Goal: Transaction & Acquisition: Download file/media

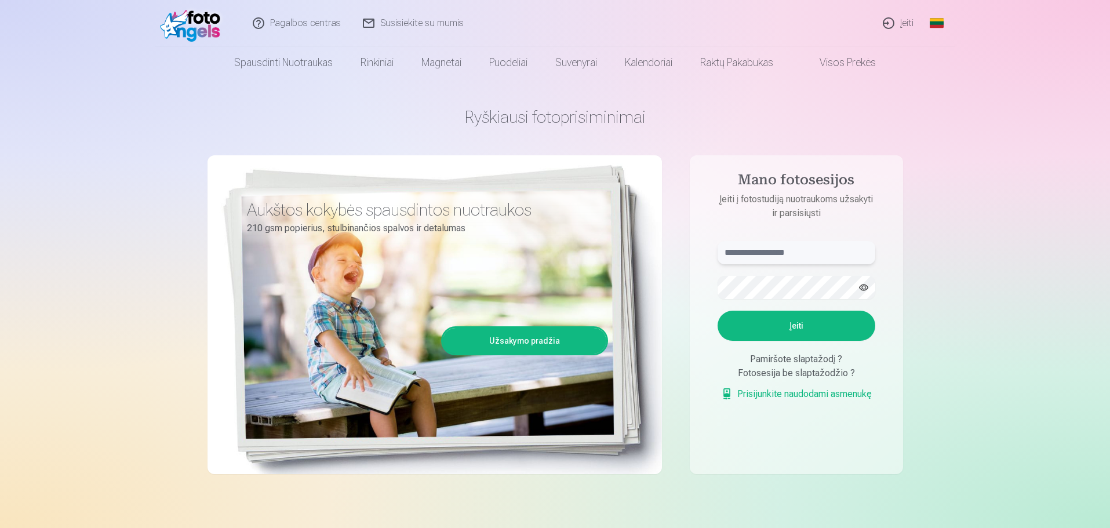
click at [820, 254] on input "text" at bounding box center [797, 252] width 158 height 23
type input "**********"
click at [865, 283] on button "button" at bounding box center [864, 288] width 22 height 22
click at [847, 313] on button "Įeiti" at bounding box center [797, 326] width 158 height 30
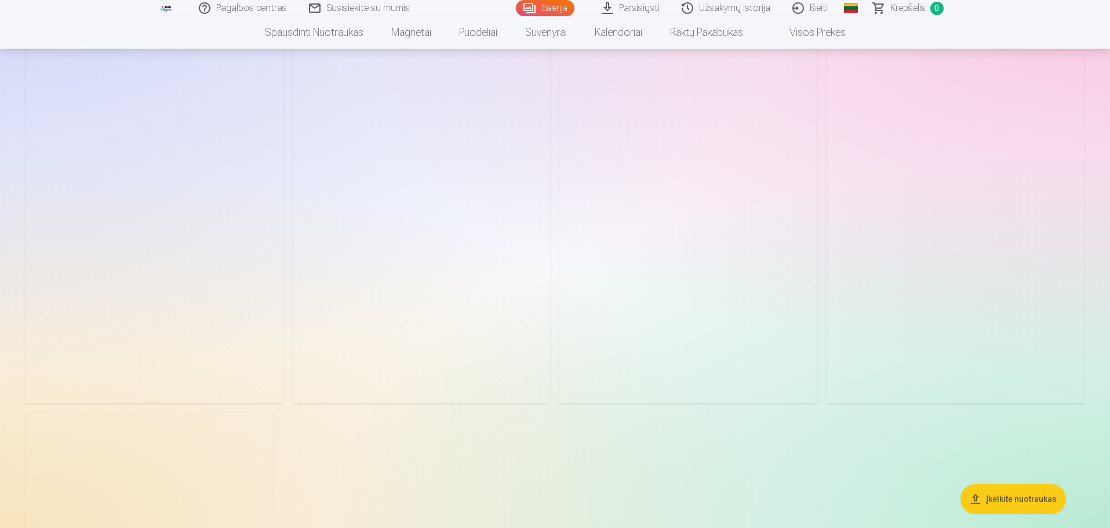
scroll to position [116, 0]
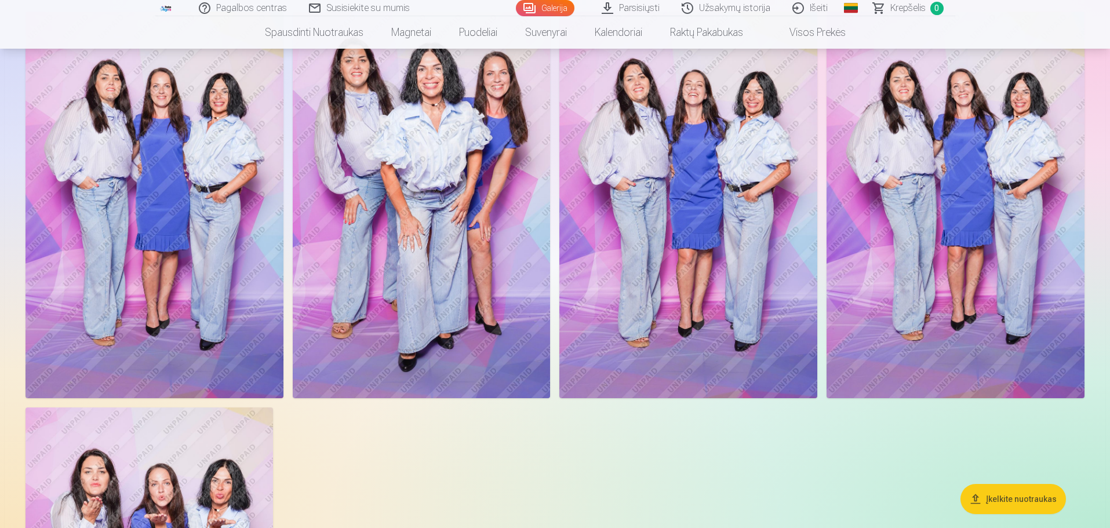
click at [179, 208] on img at bounding box center [155, 205] width 258 height 387
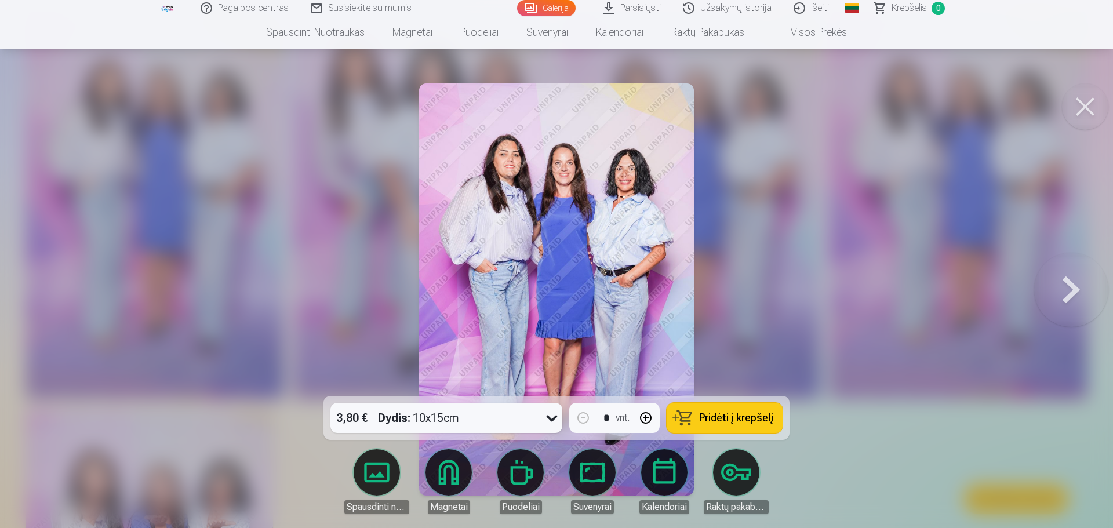
click at [1082, 292] on button at bounding box center [1071, 290] width 74 height 190
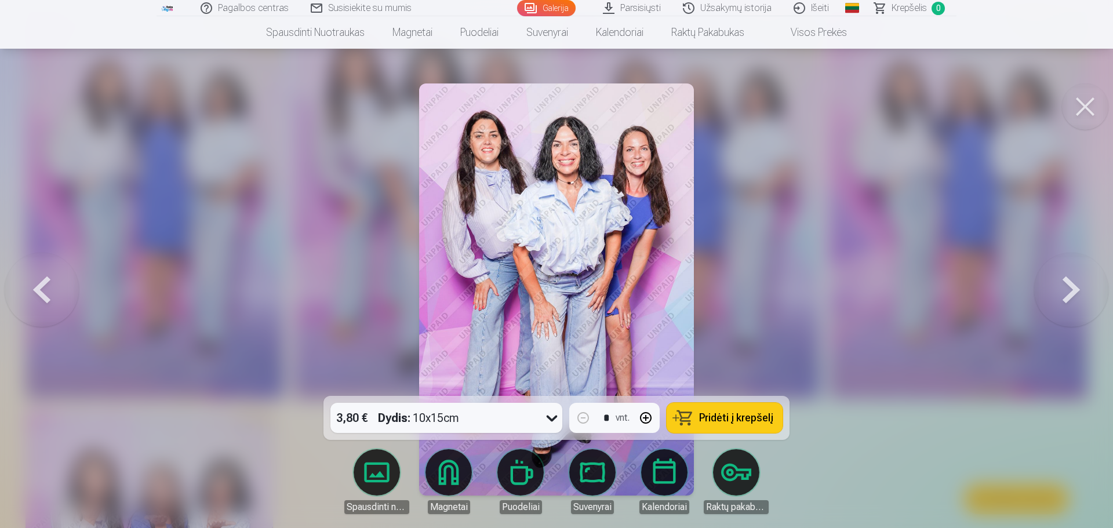
click at [1073, 290] on button at bounding box center [1071, 290] width 74 height 190
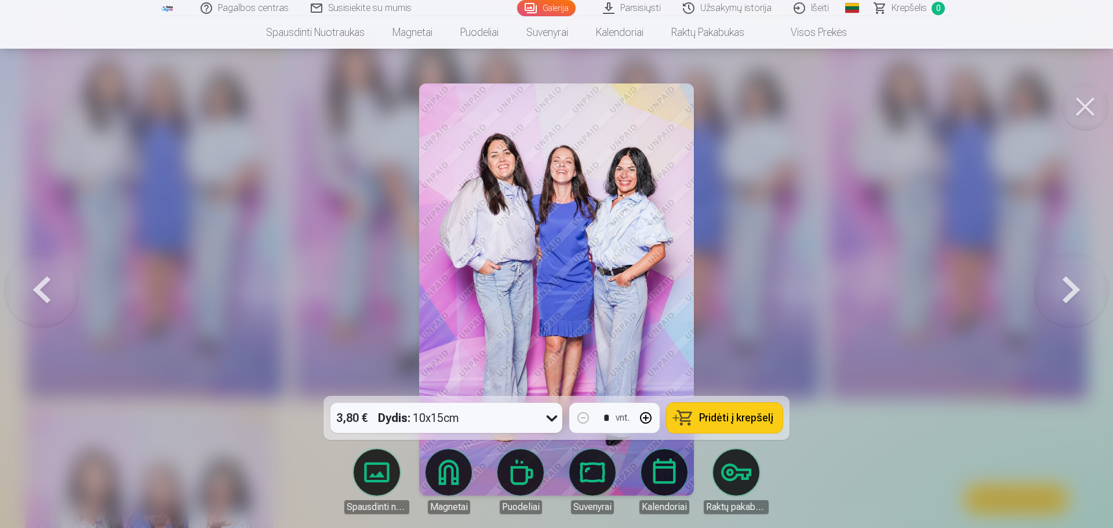
click at [1073, 290] on button at bounding box center [1071, 290] width 74 height 190
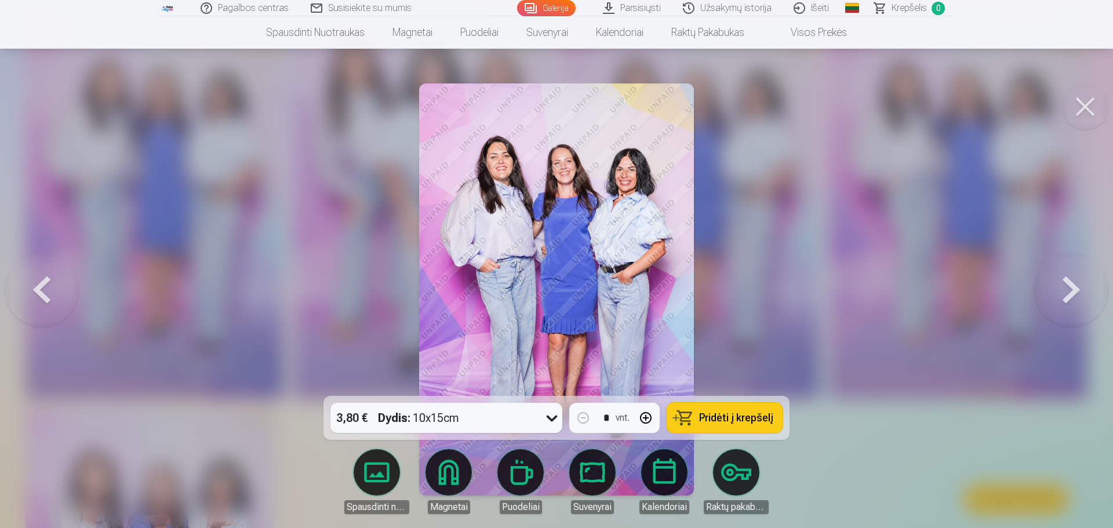
click at [1073, 290] on button at bounding box center [1071, 290] width 74 height 190
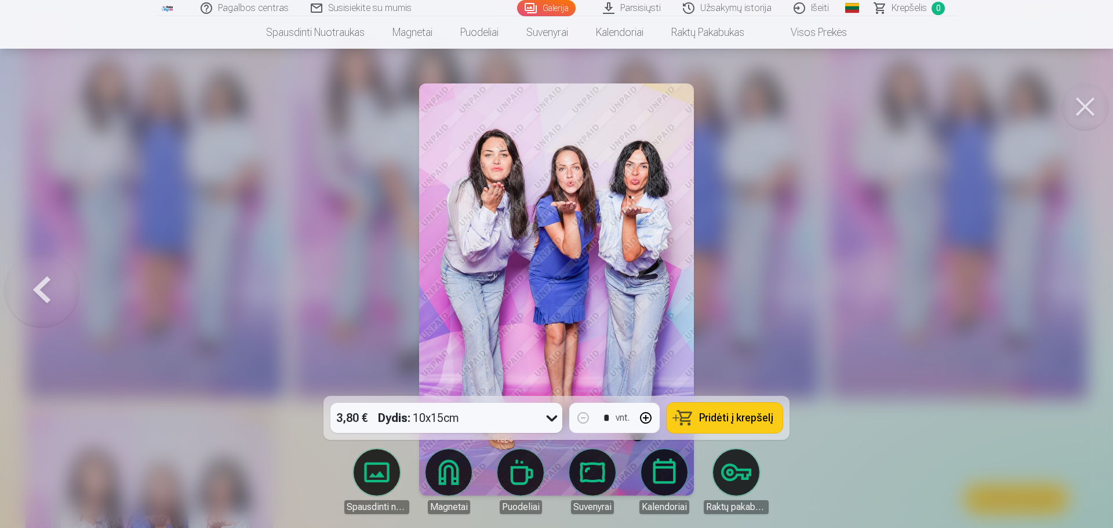
click at [1076, 290] on div at bounding box center [556, 264] width 1113 height 528
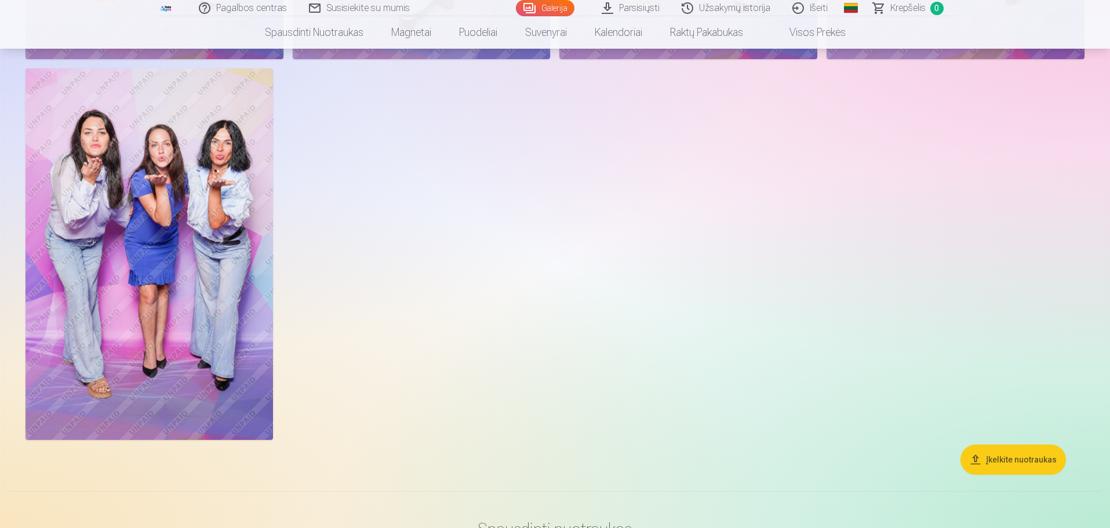
scroll to position [464, 0]
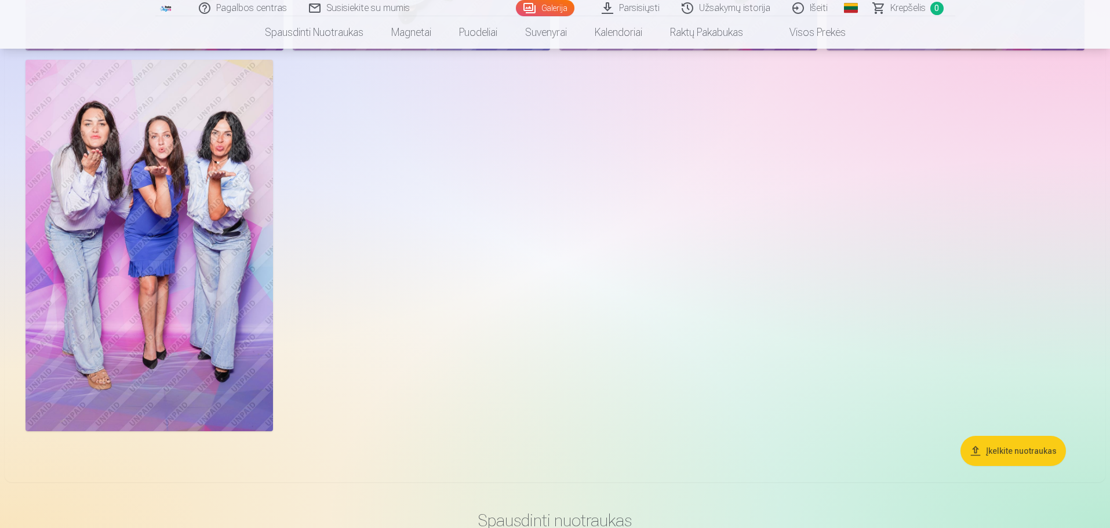
click at [64, 257] on img at bounding box center [150, 245] width 248 height 371
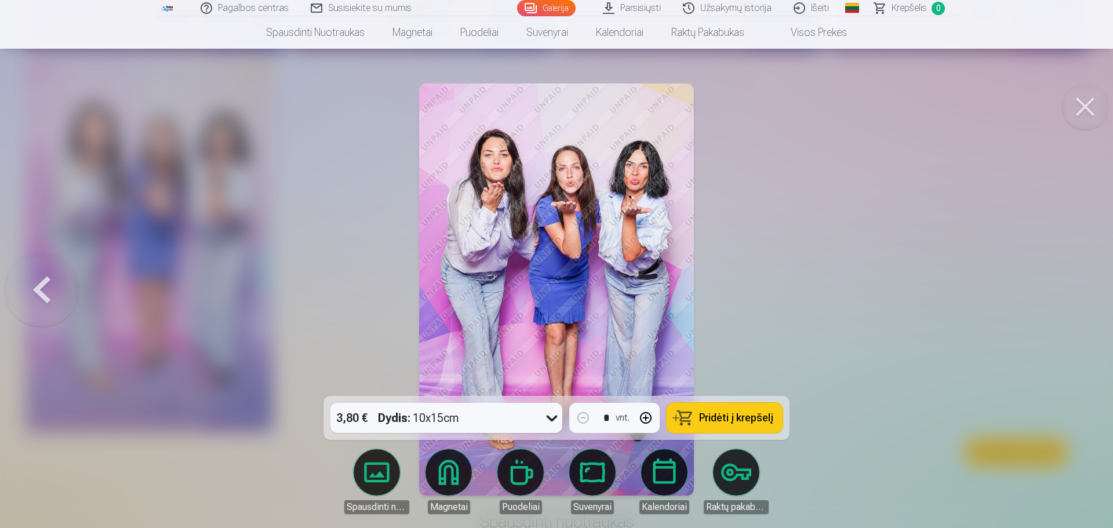
click at [139, 161] on div at bounding box center [556, 264] width 1113 height 528
click at [918, 324] on div at bounding box center [556, 264] width 1113 height 528
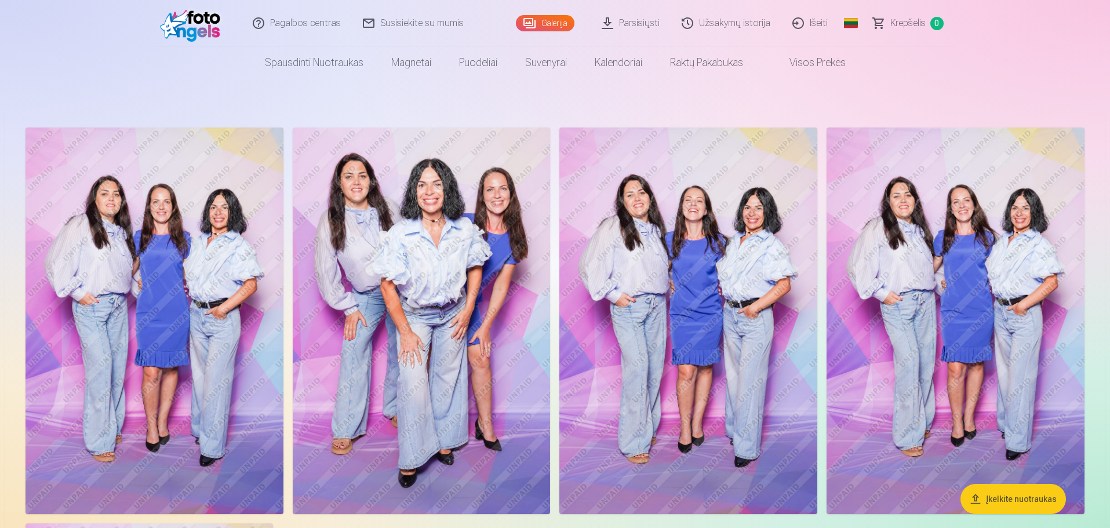
click at [672, 239] on img at bounding box center [688, 321] width 258 height 387
click at [997, 325] on img at bounding box center [956, 321] width 258 height 387
click at [462, 318] on img at bounding box center [422, 321] width 258 height 387
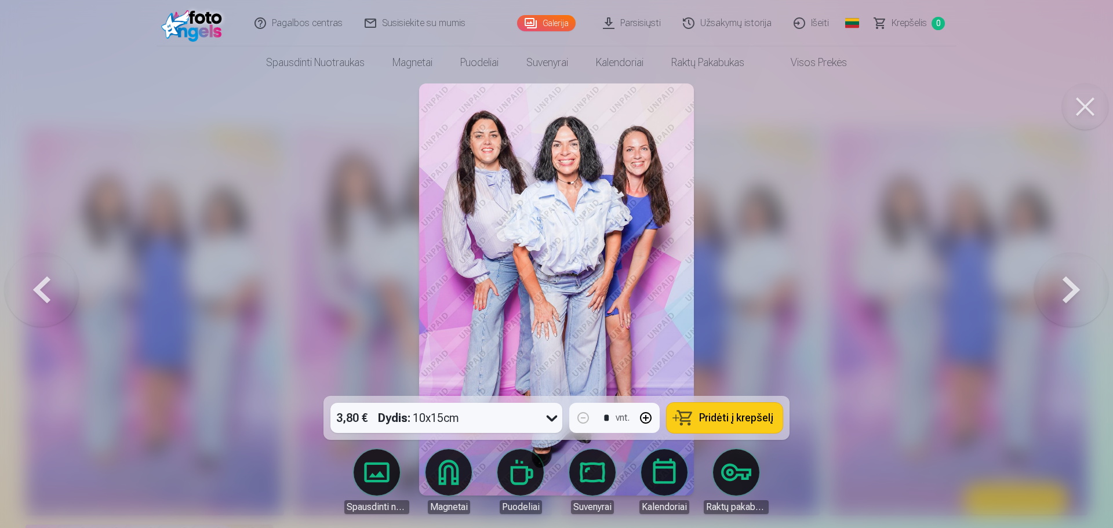
click at [332, 247] on div at bounding box center [556, 264] width 1113 height 528
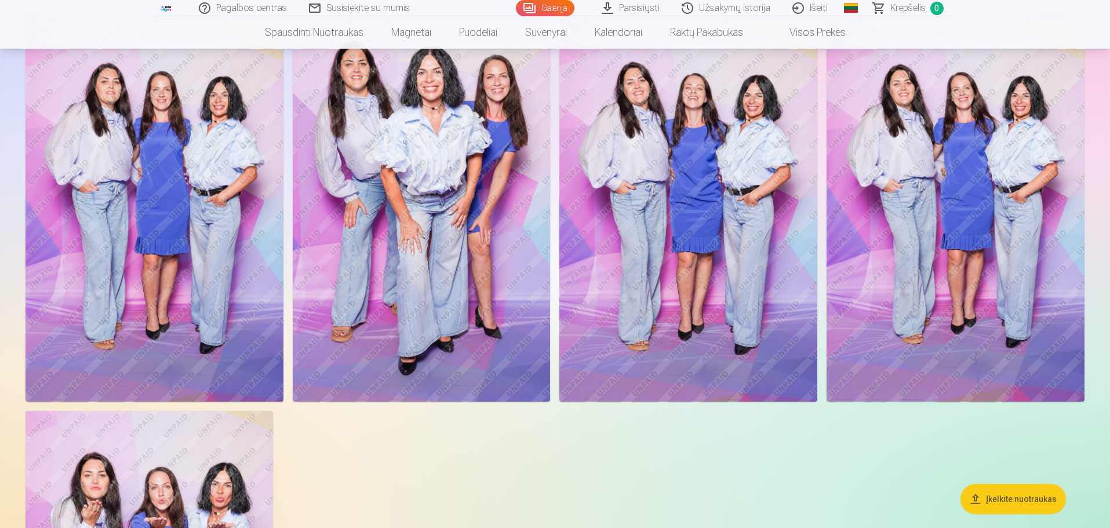
scroll to position [116, 0]
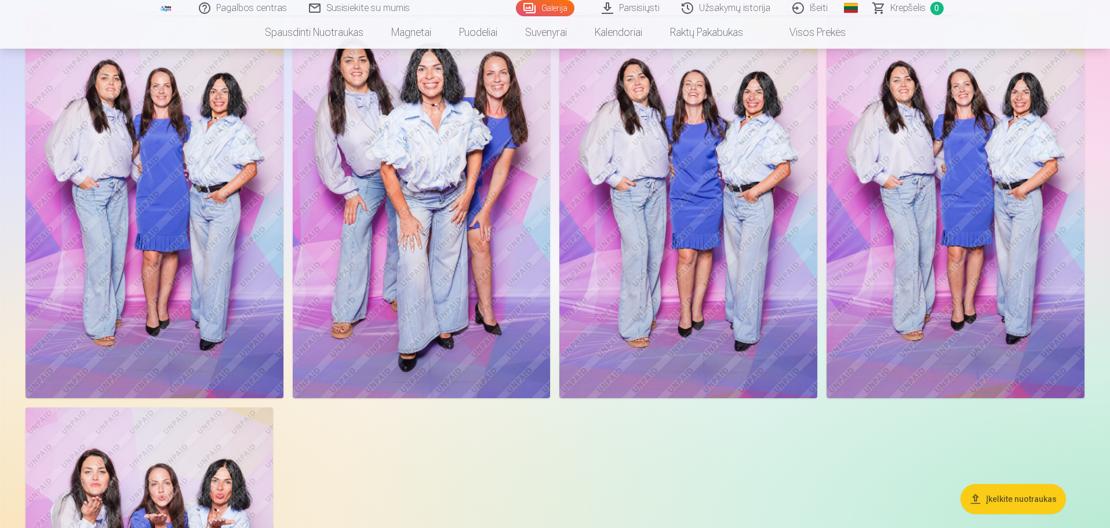
click at [137, 279] on img at bounding box center [155, 205] width 258 height 387
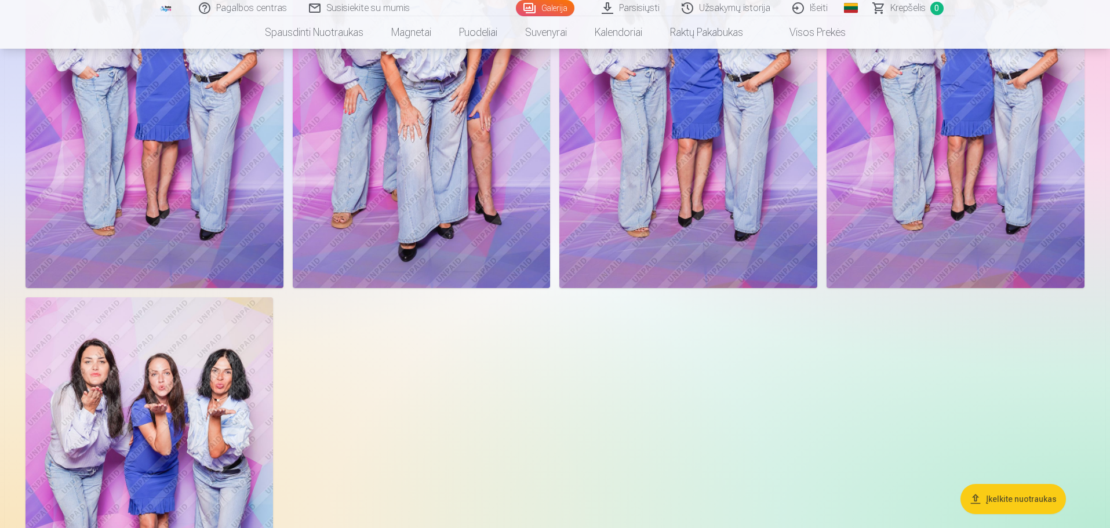
scroll to position [348, 0]
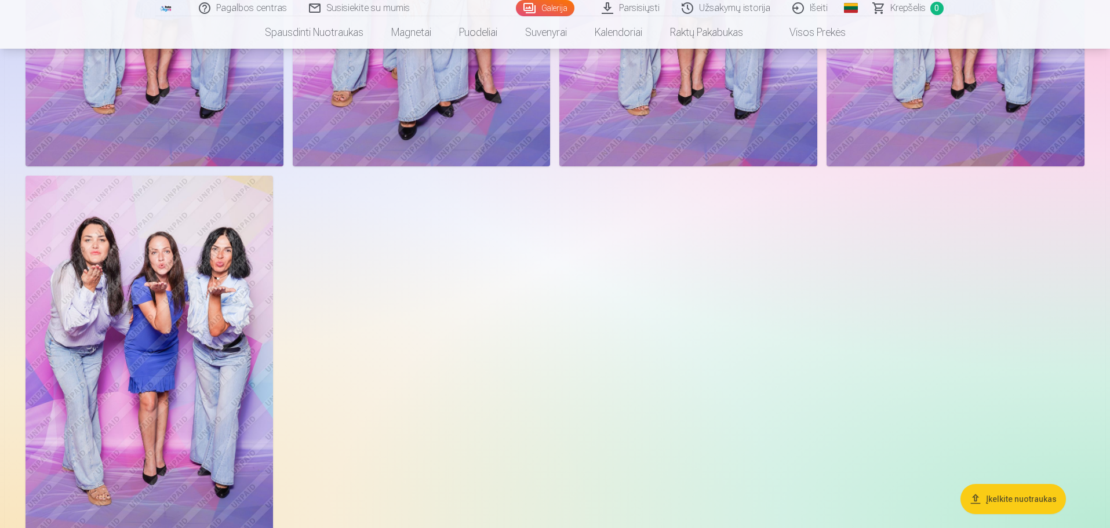
click at [225, 369] on img at bounding box center [150, 361] width 248 height 371
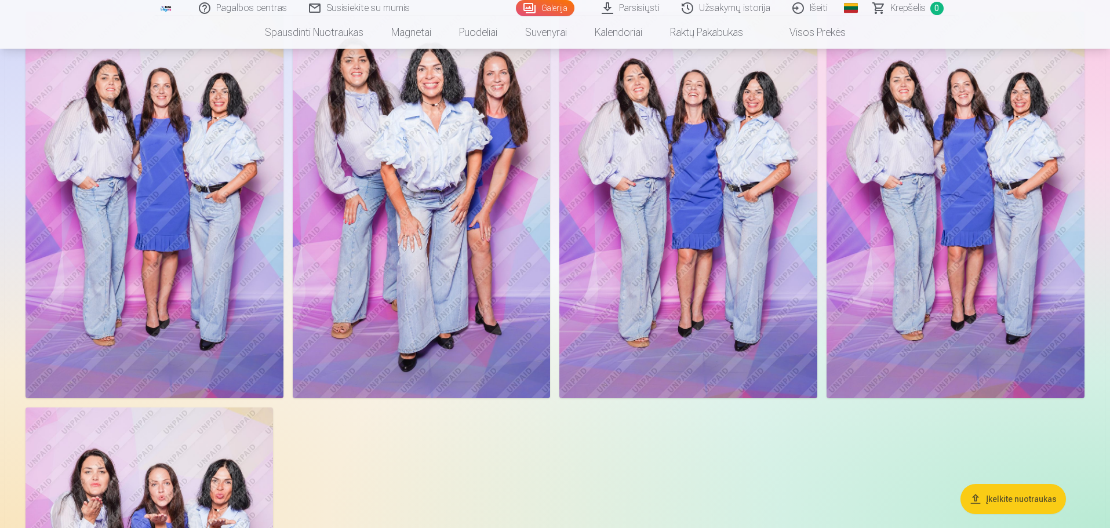
scroll to position [58, 0]
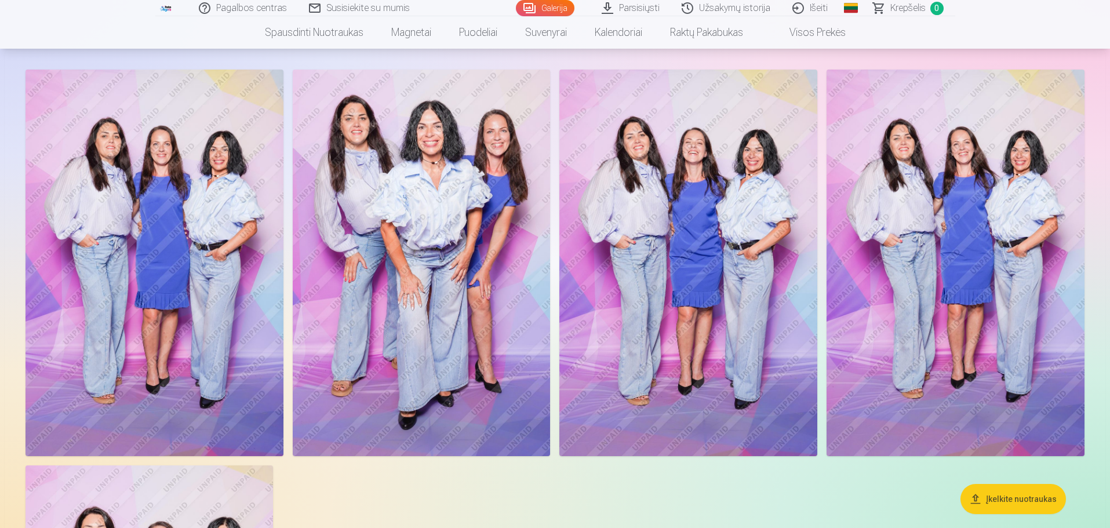
click at [496, 341] on img at bounding box center [422, 263] width 258 height 387
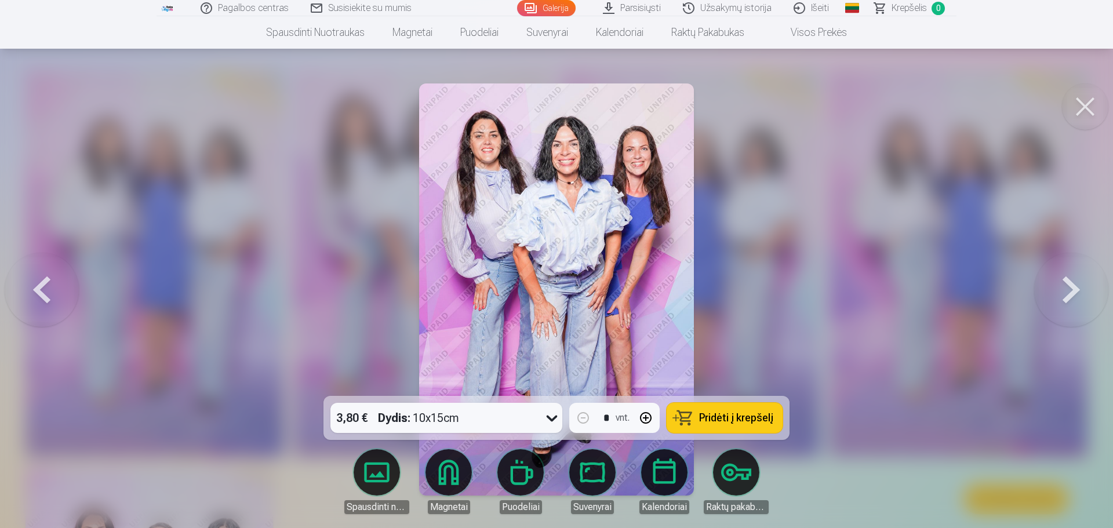
click at [981, 326] on div at bounding box center [556, 264] width 1113 height 528
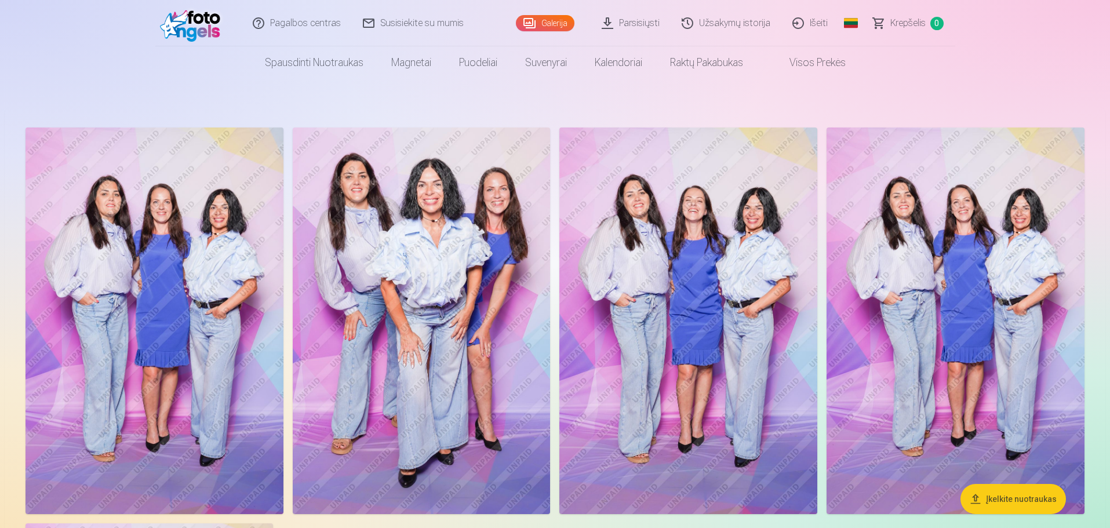
click at [121, 294] on img at bounding box center [155, 321] width 258 height 387
click at [1003, 365] on img at bounding box center [956, 321] width 258 height 387
click at [758, 239] on img at bounding box center [688, 321] width 258 height 387
click at [557, 24] on link "Galerija" at bounding box center [545, 23] width 59 height 16
click at [631, 16] on link "Parsisiųsti" at bounding box center [631, 23] width 80 height 46
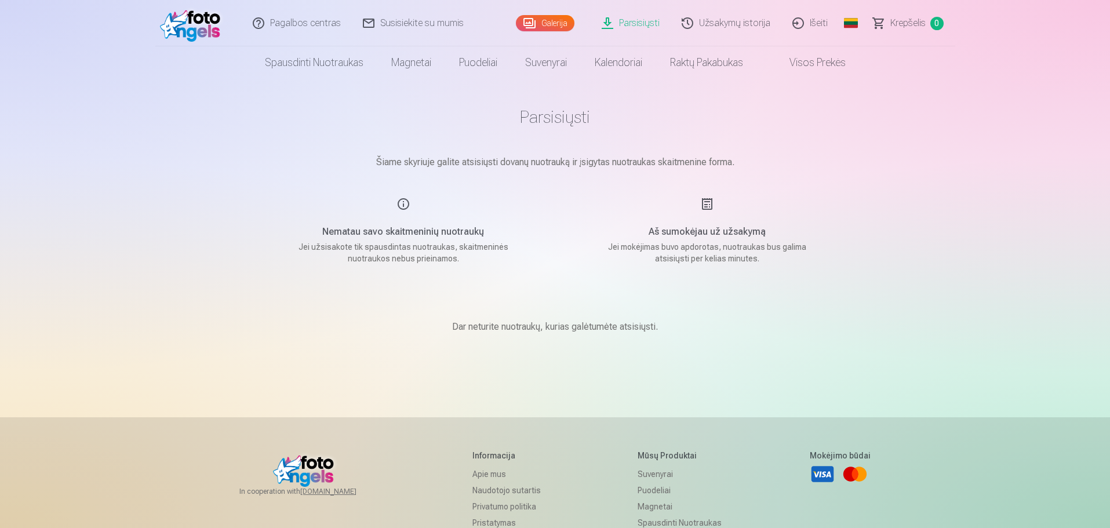
click at [426, 237] on h5 "Nematau savo skaitmeninių nuotraukų" at bounding box center [403, 232] width 220 height 14
click at [698, 21] on link "Užsakymų istorija" at bounding box center [726, 23] width 111 height 46
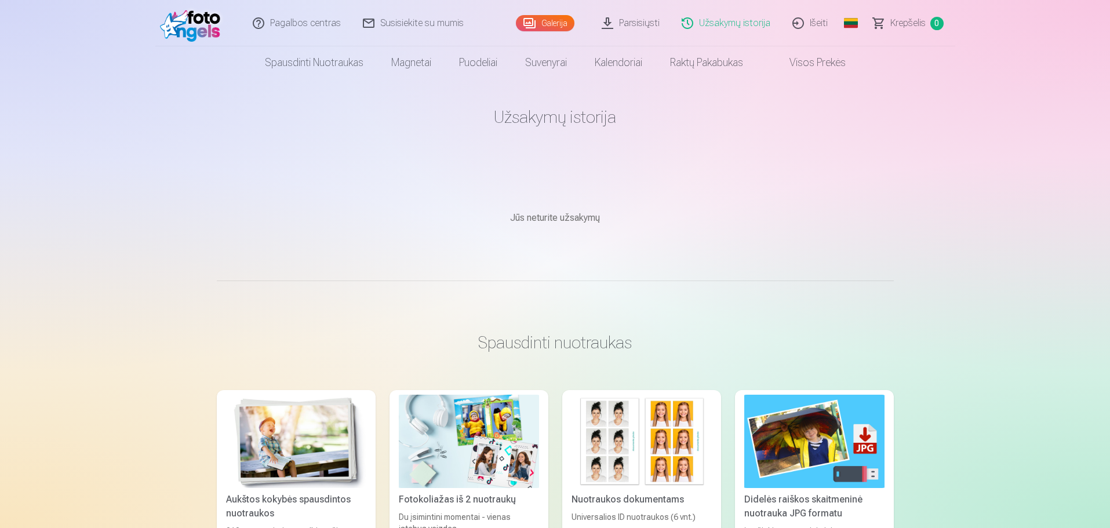
click at [559, 28] on link "Galerija" at bounding box center [545, 23] width 59 height 16
